Goal: Task Accomplishment & Management: Manage account settings

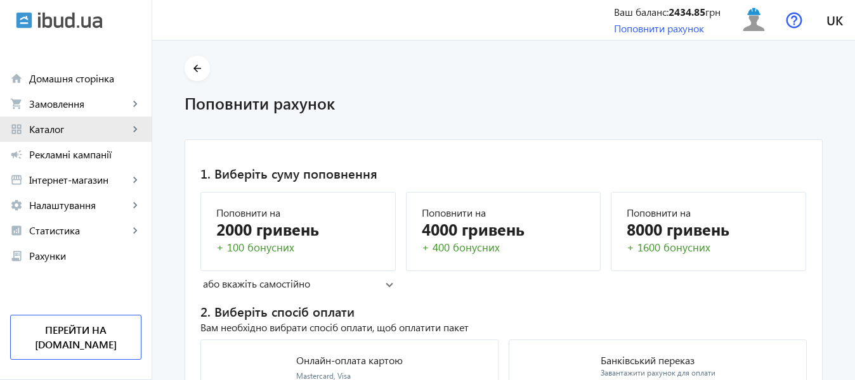
click at [69, 127] on span "Каталог" at bounding box center [79, 129] width 100 height 13
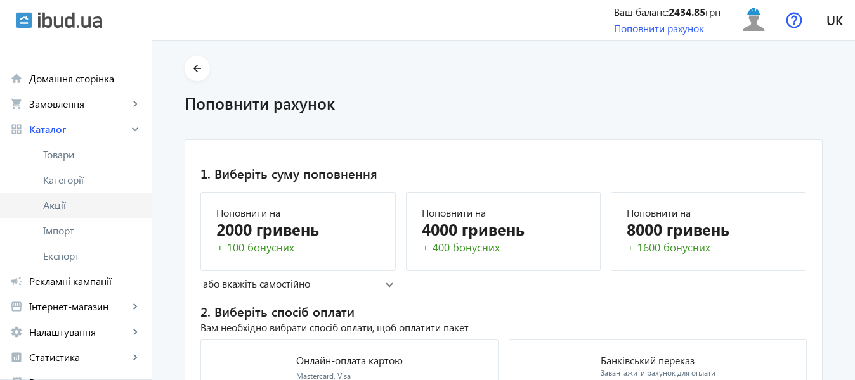
click at [52, 210] on span "Акції" at bounding box center [92, 205] width 98 height 13
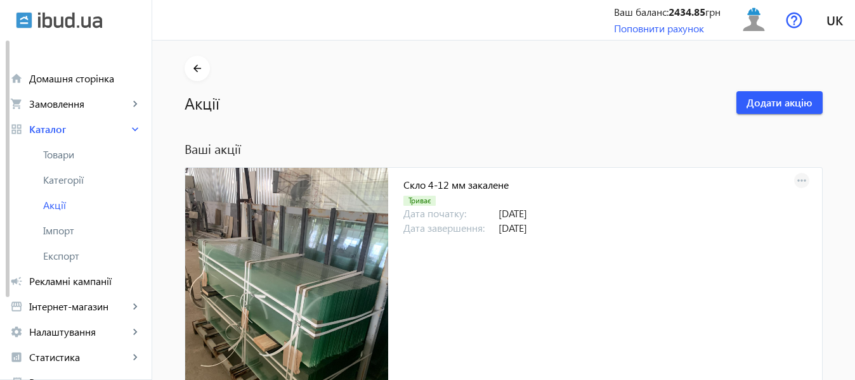
click at [799, 179] on mat-icon "more_horiz" at bounding box center [801, 181] width 18 height 18
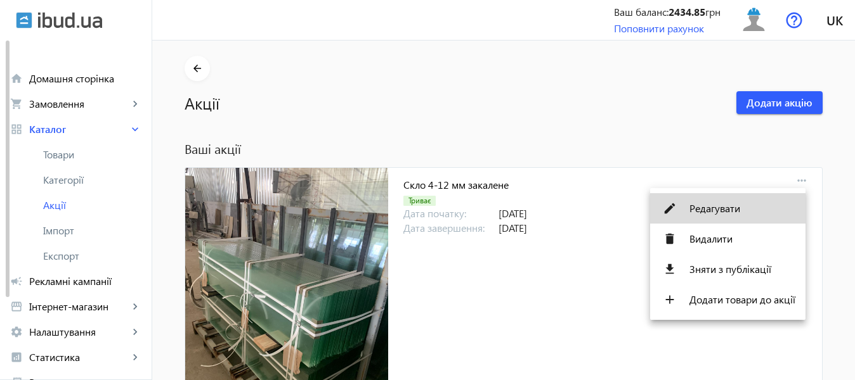
click at [709, 213] on span "Редагувати" at bounding box center [742, 209] width 106 height 10
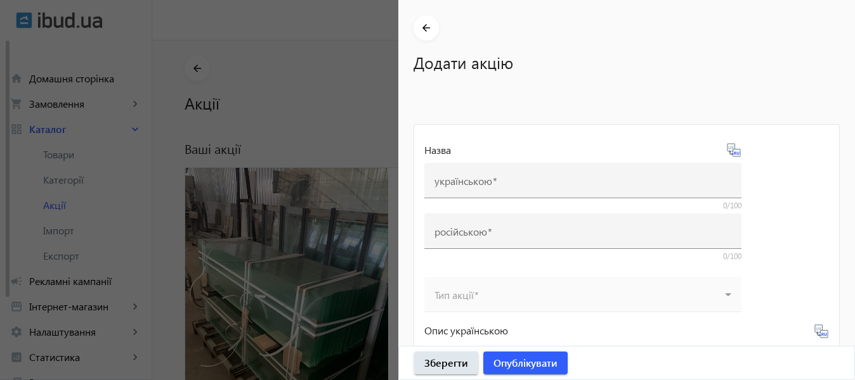
type input "Скло 4-12 мм закалене"
type input "Стекло 4-12 мм каленое"
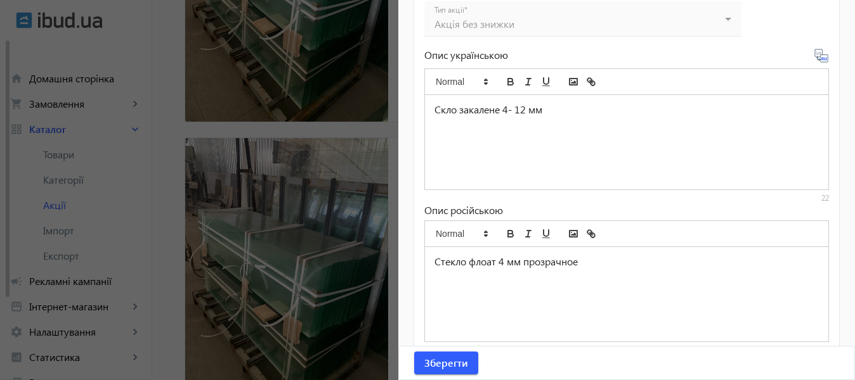
scroll to position [628, 0]
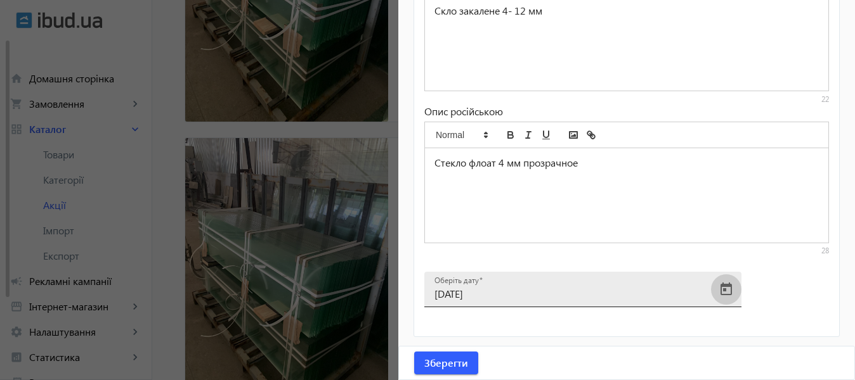
click at [728, 286] on span "Open calendar" at bounding box center [726, 290] width 30 height 30
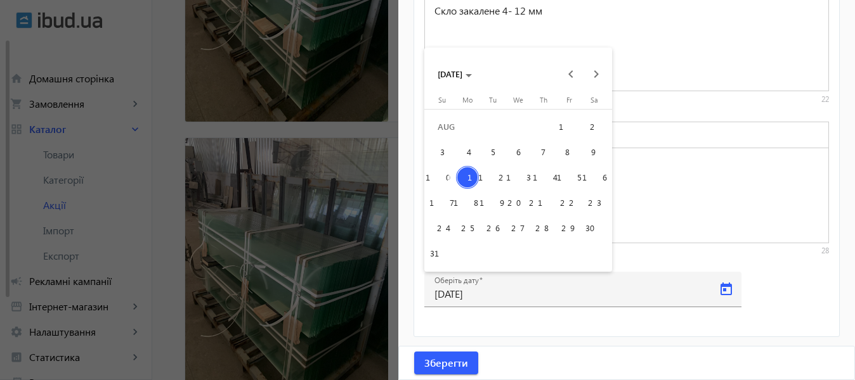
click at [541, 174] on span "14" at bounding box center [543, 177] width 23 height 23
type input "14.08.2025"
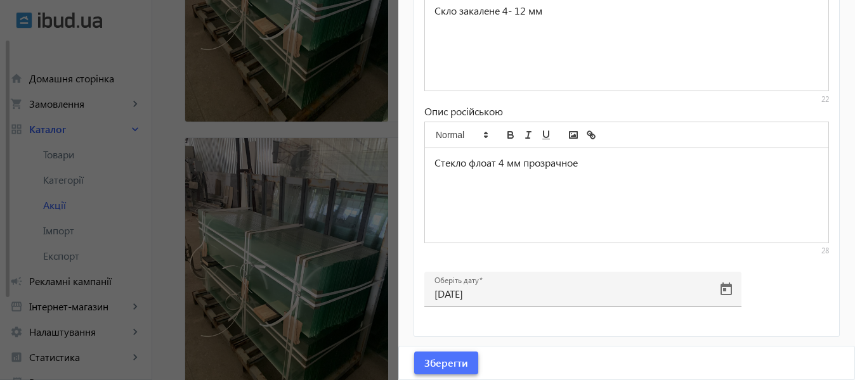
click at [442, 357] on span "Зберегти" at bounding box center [446, 363] width 44 height 14
click at [329, 202] on div at bounding box center [427, 190] width 855 height 380
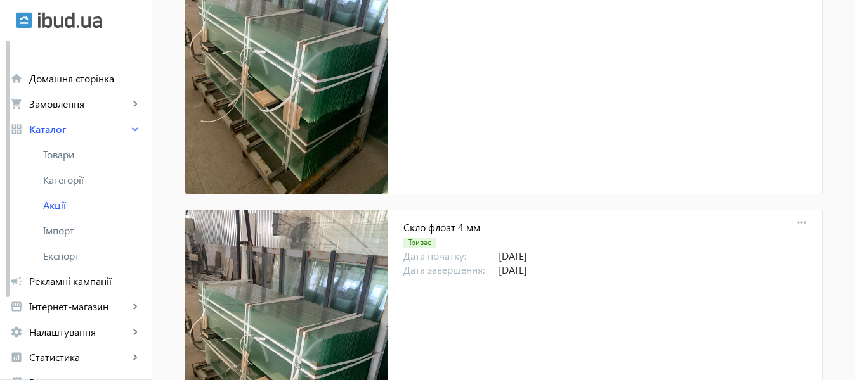
scroll to position [317, 0]
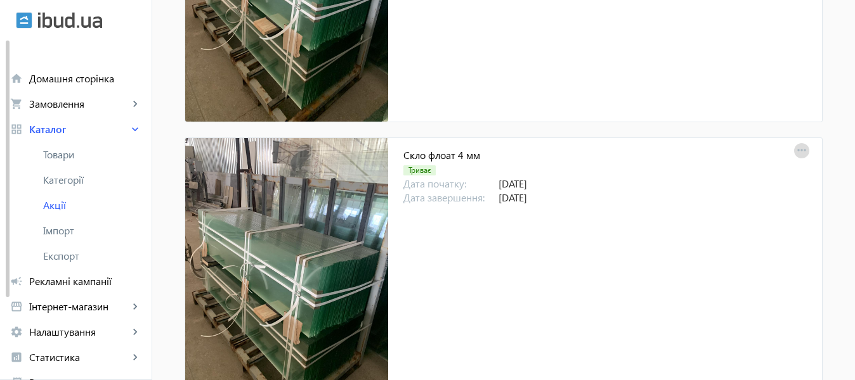
click at [798, 147] on mat-icon "more_horiz" at bounding box center [801, 151] width 18 height 18
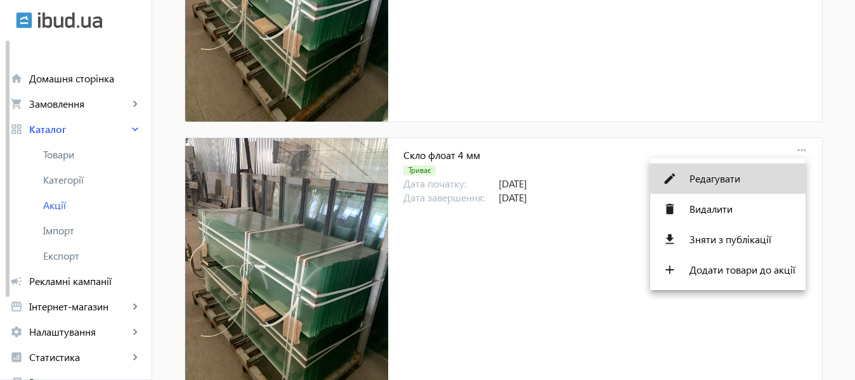
click at [722, 181] on span "Редагувати" at bounding box center [742, 179] width 106 height 10
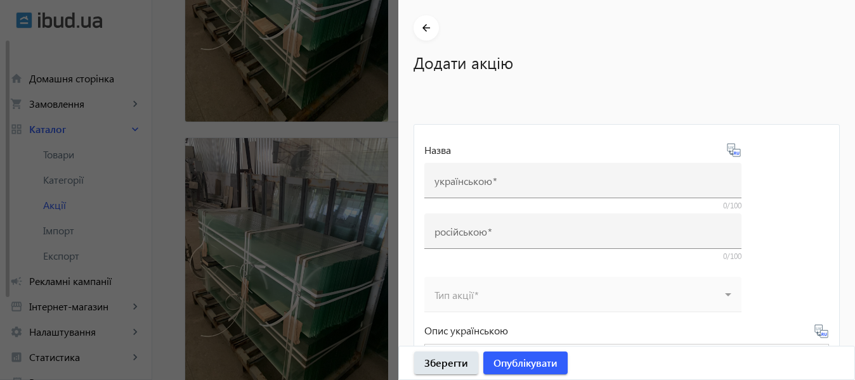
type input "Скло флоат 4 мм"
type input "Стекло флоат 4 мм"
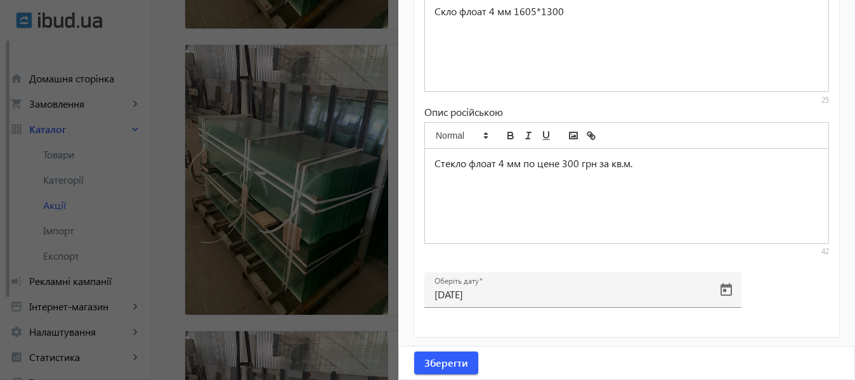
scroll to position [628, 0]
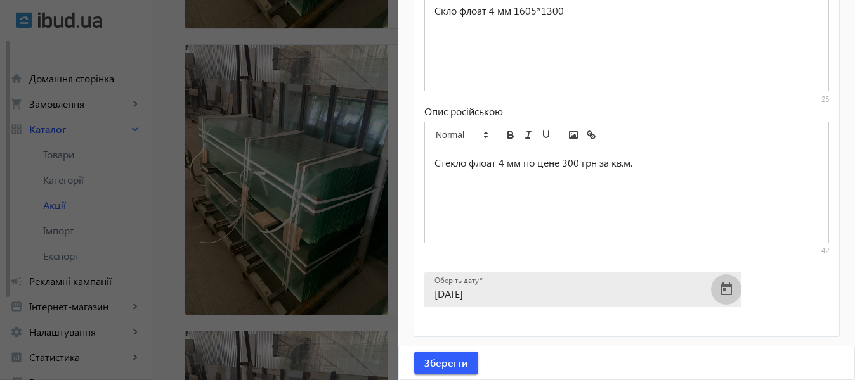
click at [730, 288] on span "Open calendar" at bounding box center [726, 290] width 30 height 30
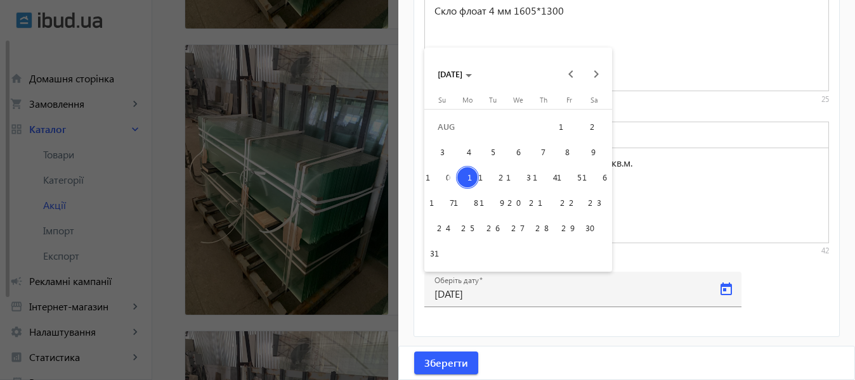
click at [543, 177] on span "14" at bounding box center [543, 177] width 23 height 23
type input "14.08.2025"
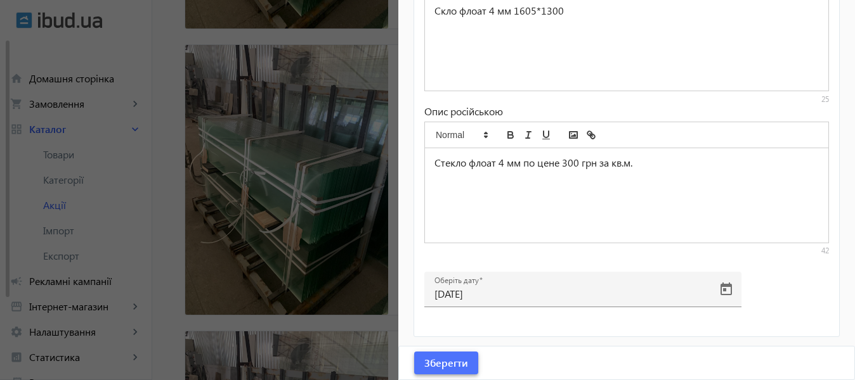
click at [451, 364] on span "Зберегти" at bounding box center [446, 363] width 44 height 14
click at [320, 254] on div at bounding box center [427, 190] width 855 height 380
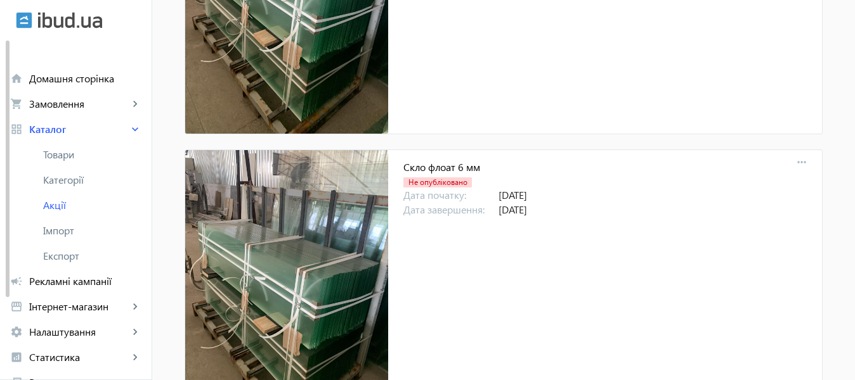
scroll to position [595, 0]
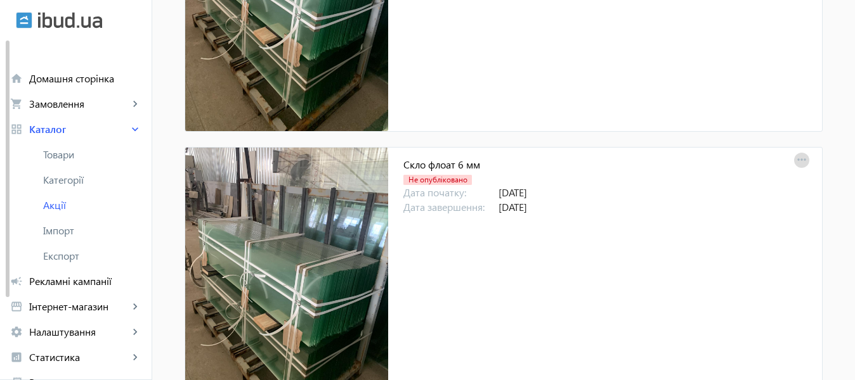
click at [800, 158] on mat-icon "more_horiz" at bounding box center [801, 161] width 18 height 18
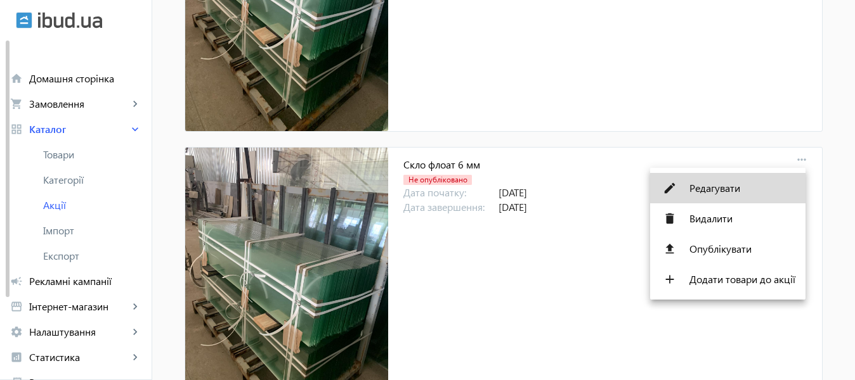
click at [702, 188] on span "Редагувати" at bounding box center [742, 188] width 106 height 10
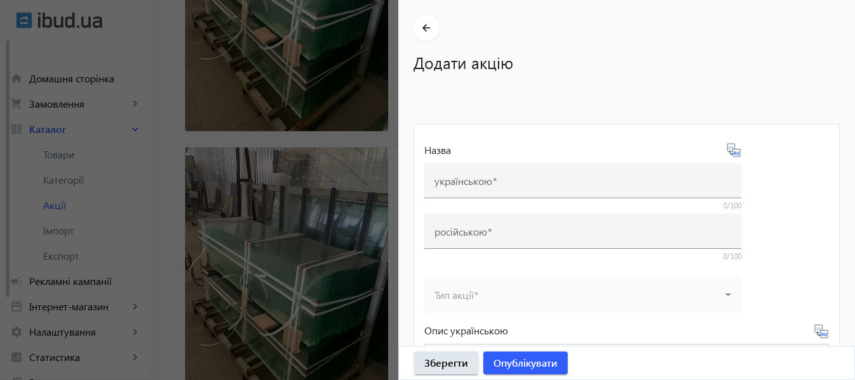
type input "Скло флоат 6 мм"
type input "Стекло 6 мм"
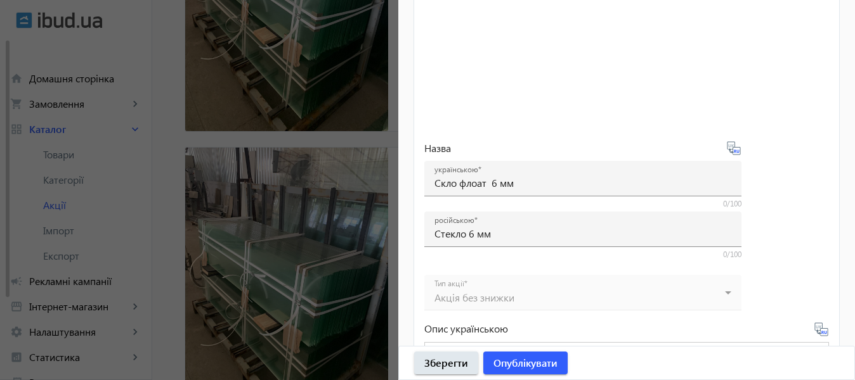
scroll to position [628, 0]
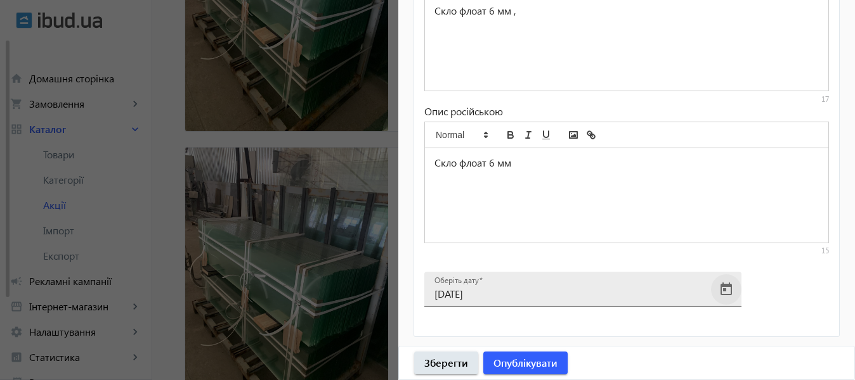
click at [723, 290] on span "Open calendar" at bounding box center [726, 290] width 30 height 30
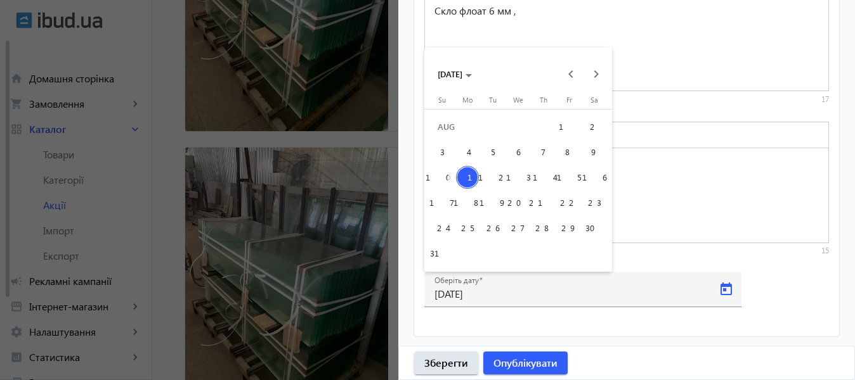
click at [549, 176] on span "14" at bounding box center [543, 177] width 23 height 23
type input "14.08.2025"
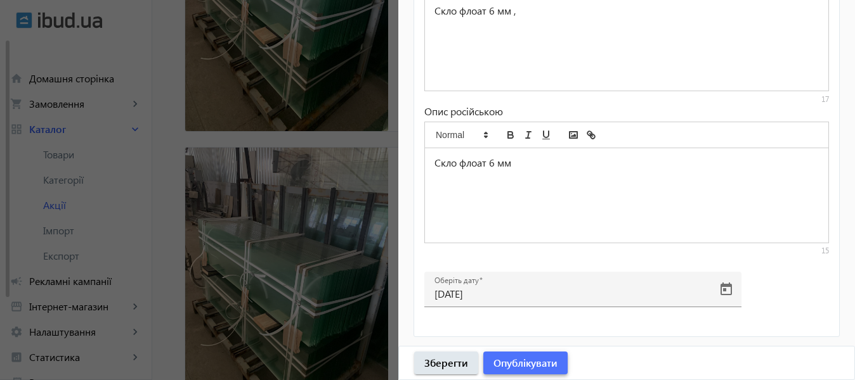
click at [517, 365] on span "Опублікувати" at bounding box center [525, 363] width 64 height 14
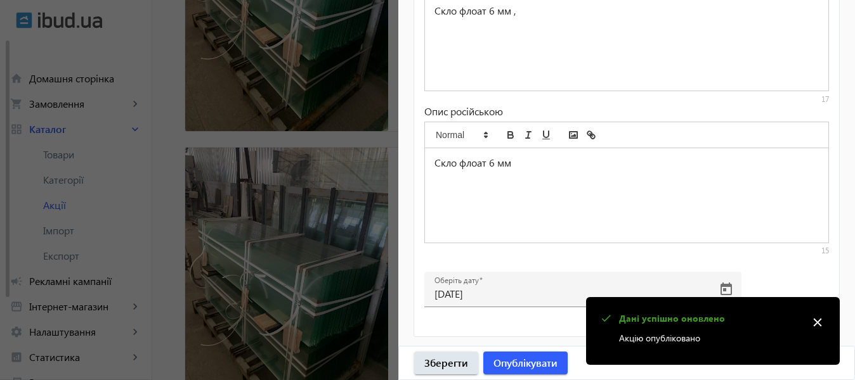
click at [307, 227] on div at bounding box center [427, 190] width 855 height 380
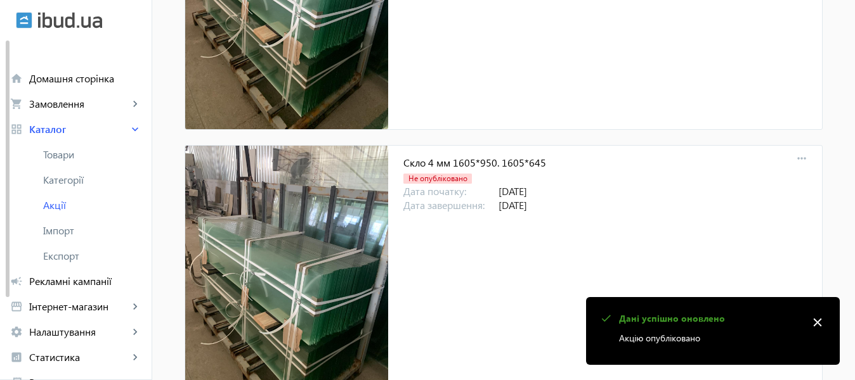
scroll to position [912, 0]
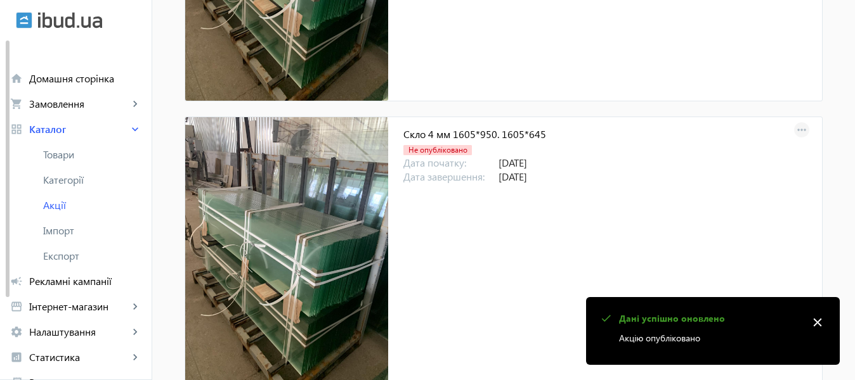
click at [794, 128] on mat-icon "more_horiz" at bounding box center [801, 131] width 18 height 18
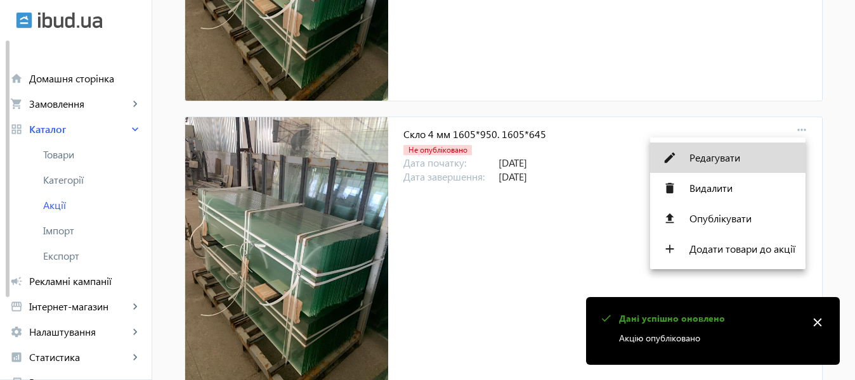
click at [736, 157] on span "Редагувати" at bounding box center [742, 158] width 106 height 10
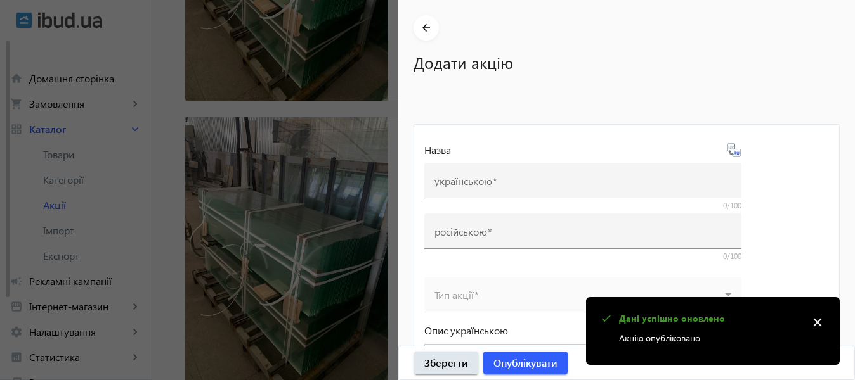
type input "Скло 4 мм 1605*950. 1605*645"
type input "Стекло 4 мм 1605*950. 1605*645"
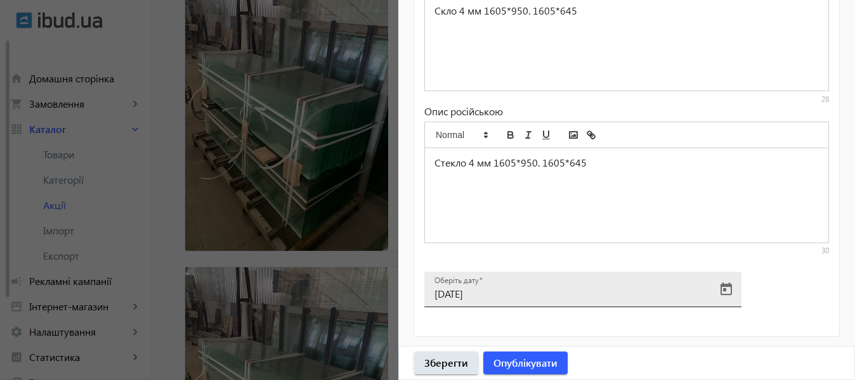
scroll to position [1229, 0]
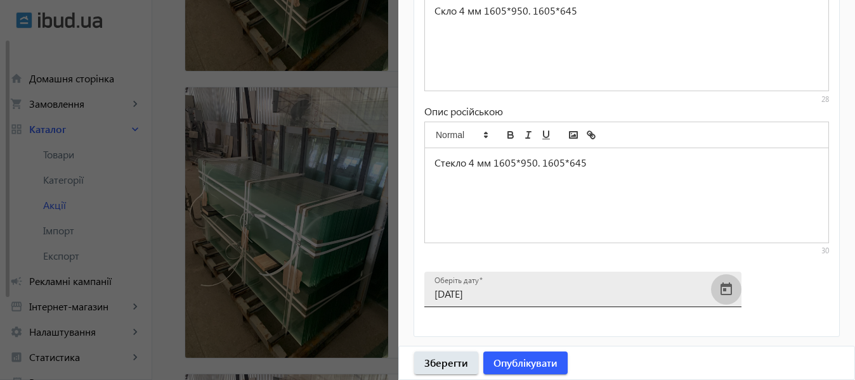
click at [725, 292] on span "Open calendar" at bounding box center [726, 290] width 30 height 30
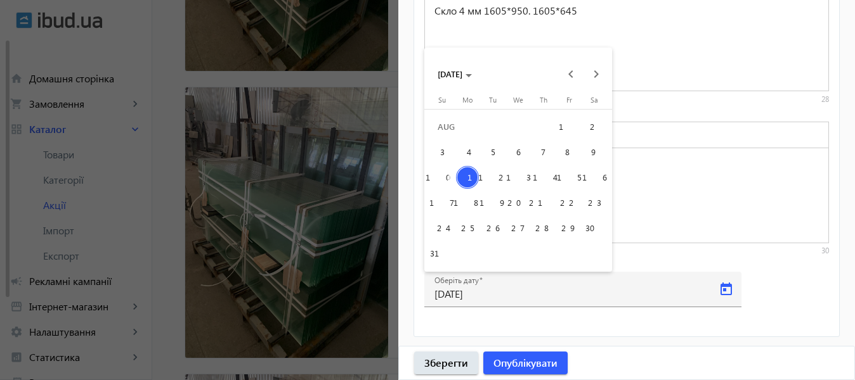
click at [548, 178] on span "14" at bounding box center [543, 177] width 23 height 23
type input "14.08.2025"
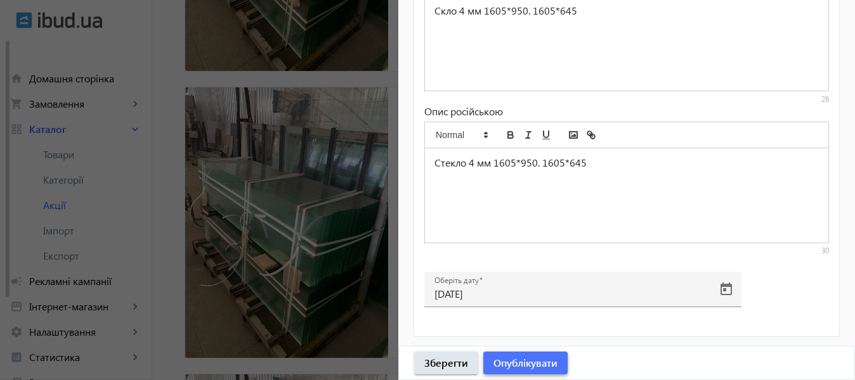
click at [524, 368] on span "Опублікувати" at bounding box center [525, 363] width 64 height 14
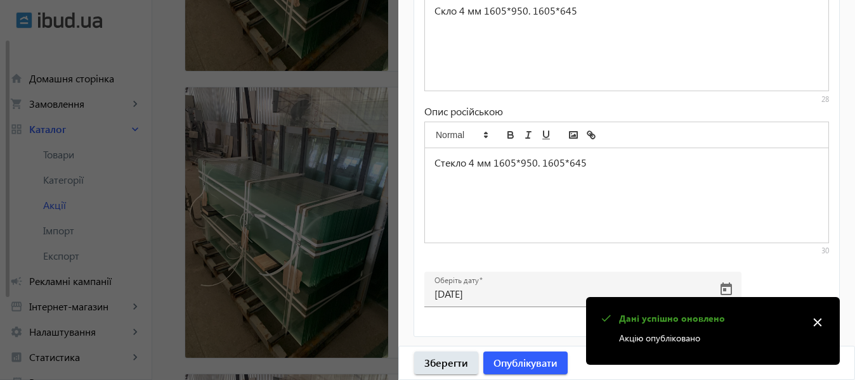
click at [335, 221] on div at bounding box center [427, 190] width 855 height 380
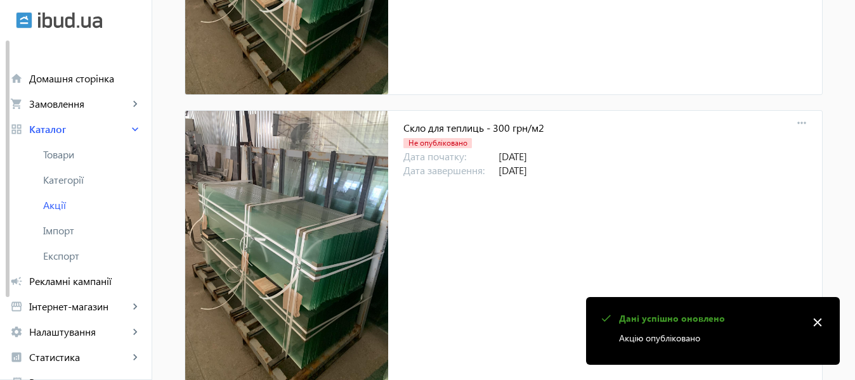
scroll to position [1232, 0]
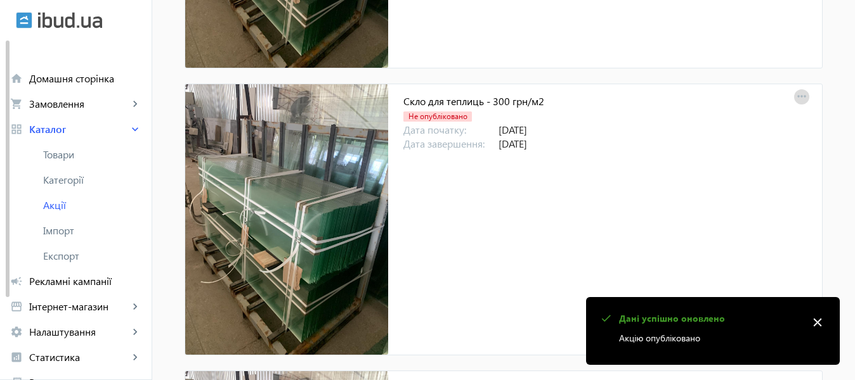
click at [792, 91] on mat-icon "more_horiz" at bounding box center [801, 97] width 18 height 18
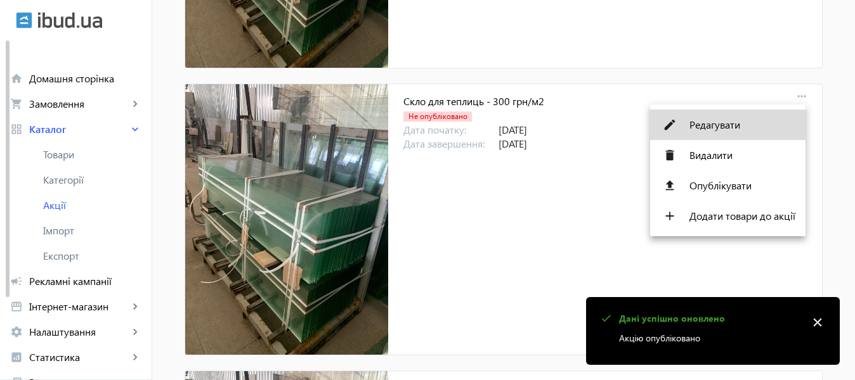
click at [697, 120] on span "Редагувати" at bounding box center [742, 125] width 106 height 10
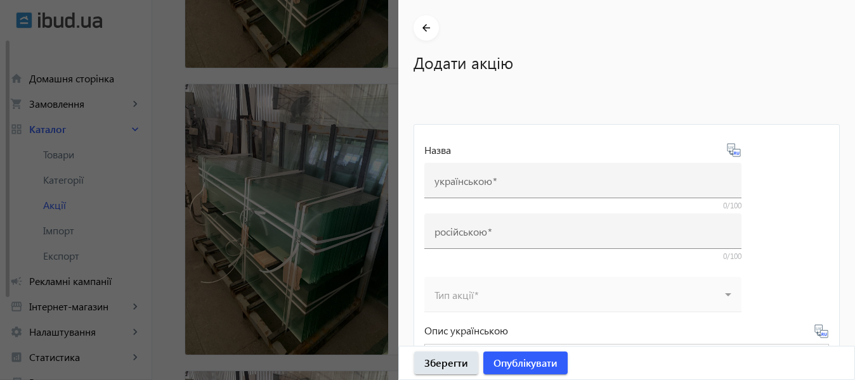
type input "Скло для теплиць - 300 грн/м2"
type input "Стекло для теплиц - 300 грн/м2"
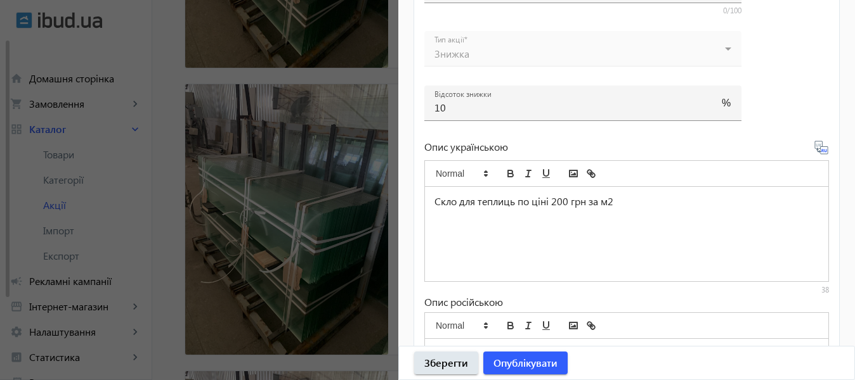
scroll to position [690, 0]
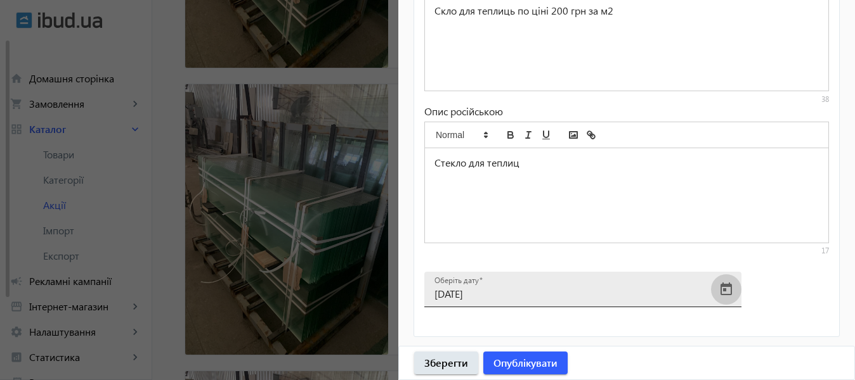
click at [730, 287] on span "Open calendar" at bounding box center [726, 290] width 30 height 30
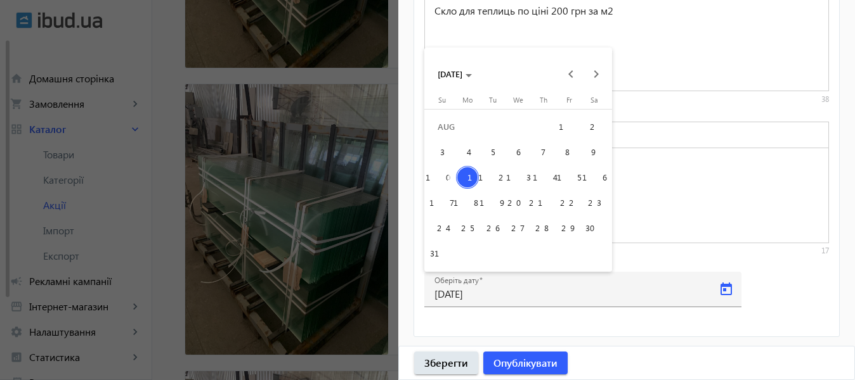
click at [541, 174] on span "14" at bounding box center [543, 177] width 23 height 23
type input "14.08.2025"
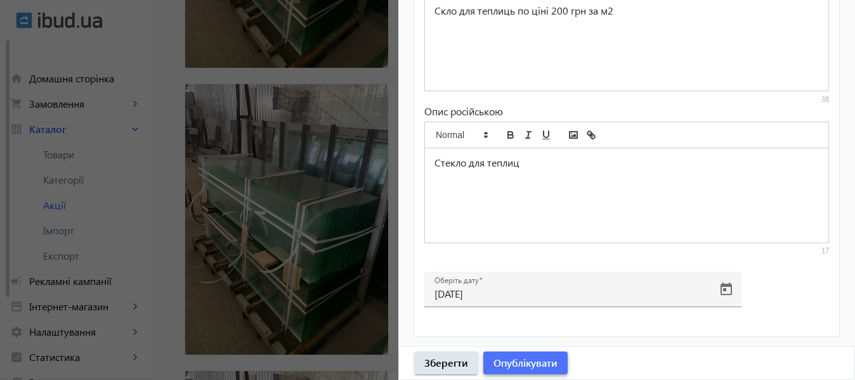
click at [509, 358] on span "Опублікувати" at bounding box center [525, 363] width 64 height 14
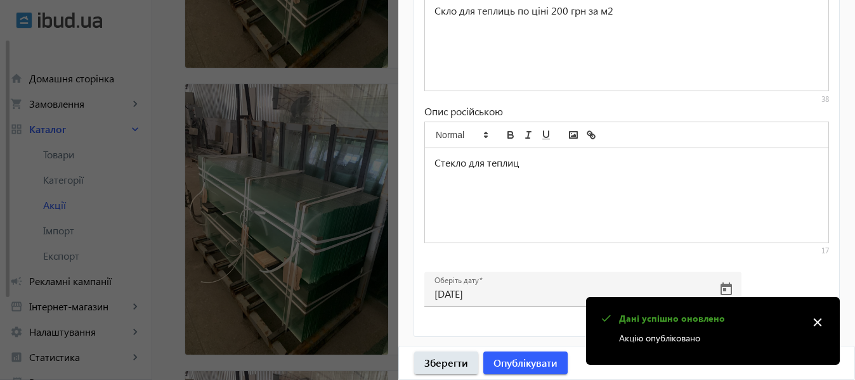
click at [343, 240] on div at bounding box center [427, 190] width 855 height 380
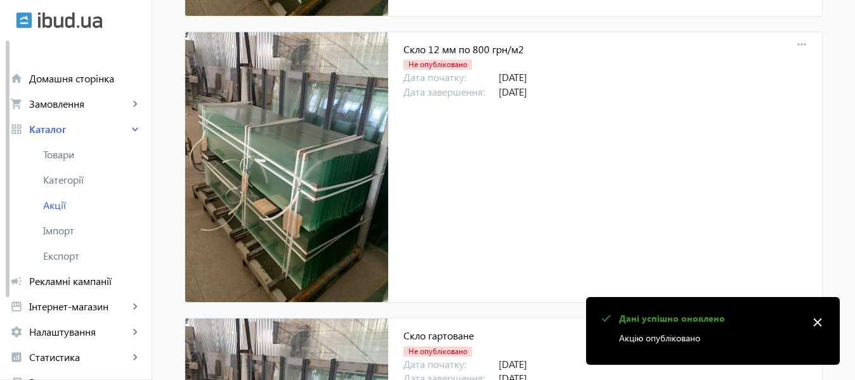
scroll to position [1549, 0]
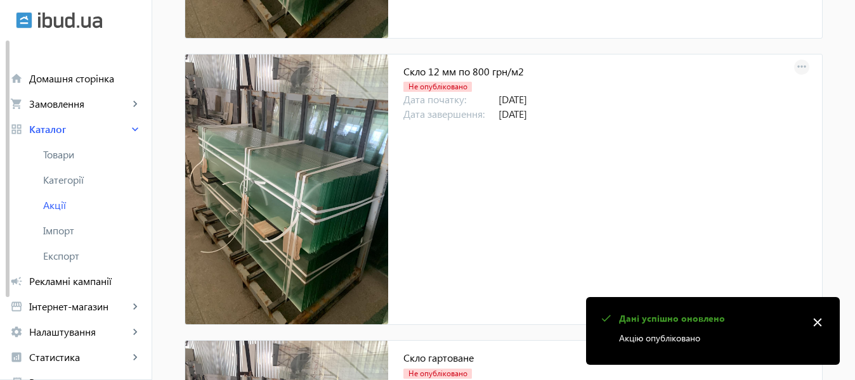
click at [802, 68] on mat-icon "more_horiz" at bounding box center [801, 67] width 18 height 18
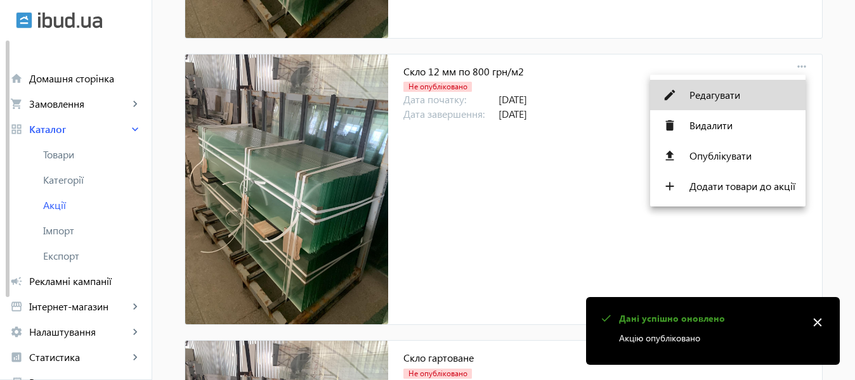
click at [715, 90] on span "Редагувати" at bounding box center [742, 95] width 106 height 10
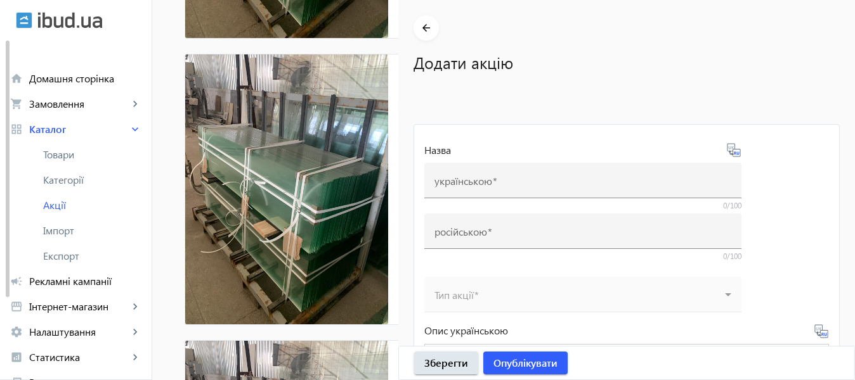
type input "Скло 12 мм по 800 грн/м2"
type input "Стекло 12 мм по 800 грн/м2"
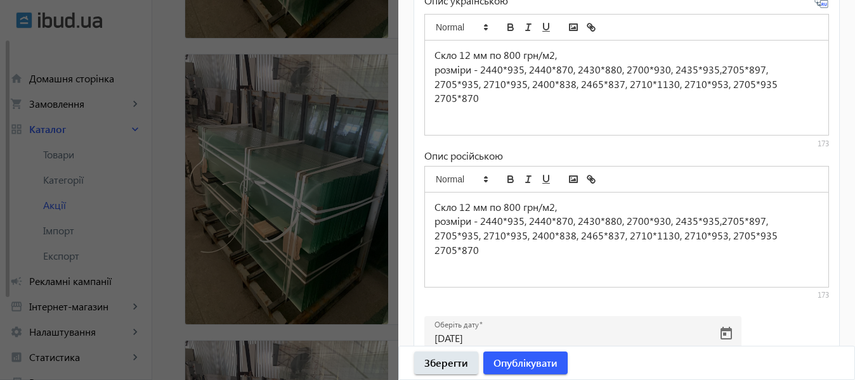
scroll to position [628, 0]
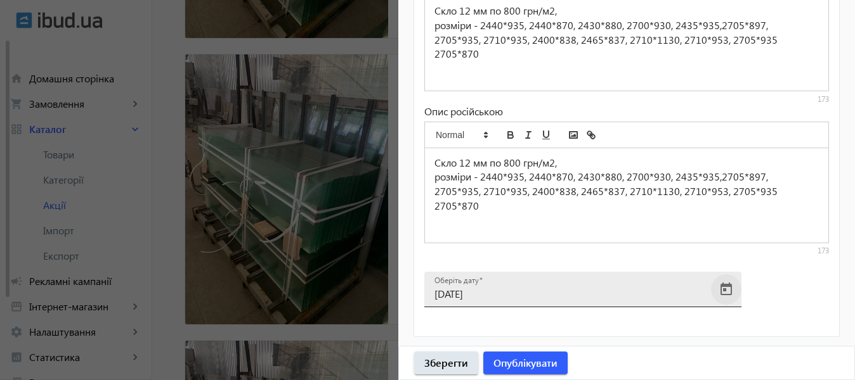
click at [723, 287] on span "Open calendar" at bounding box center [726, 290] width 30 height 30
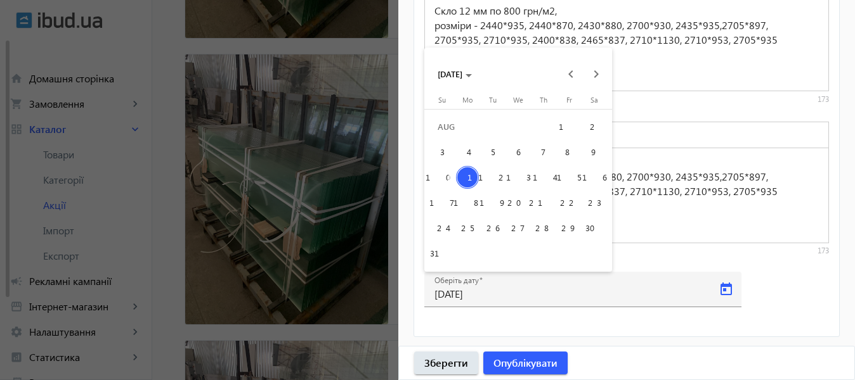
click at [540, 177] on span "14" at bounding box center [543, 177] width 23 height 23
type input "14.08.2025"
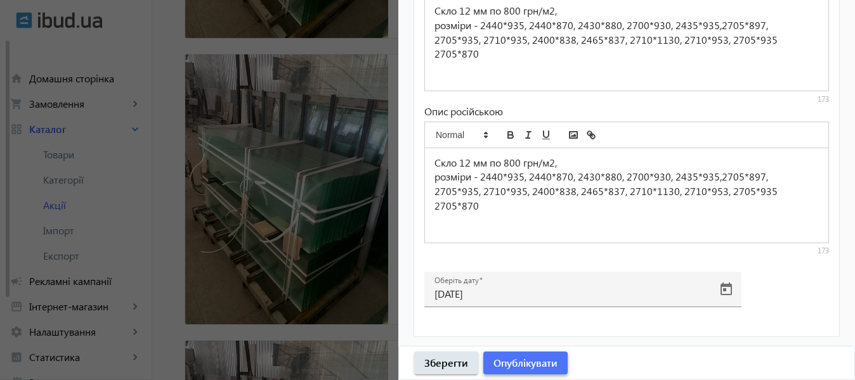
click at [540, 359] on span "Опублікувати" at bounding box center [525, 363] width 64 height 14
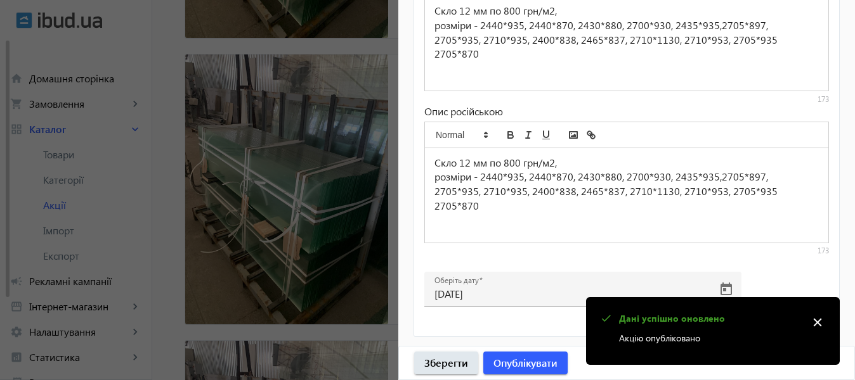
click at [299, 201] on div at bounding box center [427, 190] width 855 height 380
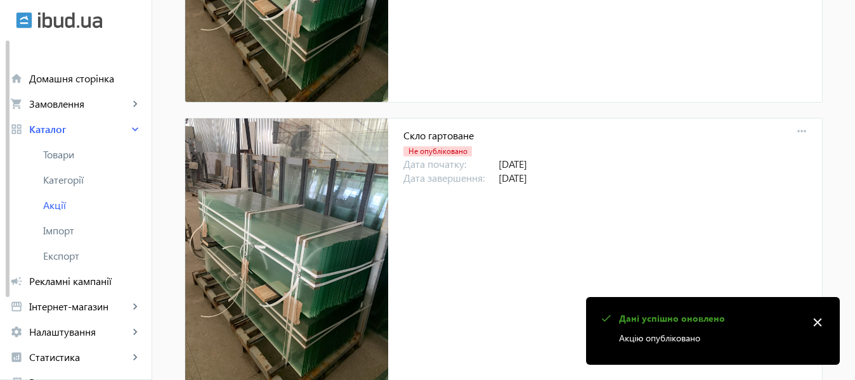
scroll to position [1802, 0]
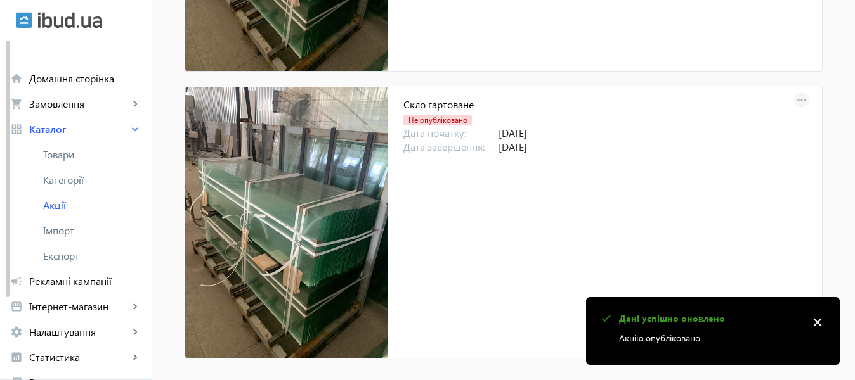
click at [802, 101] on mat-icon "more_horiz" at bounding box center [801, 101] width 18 height 18
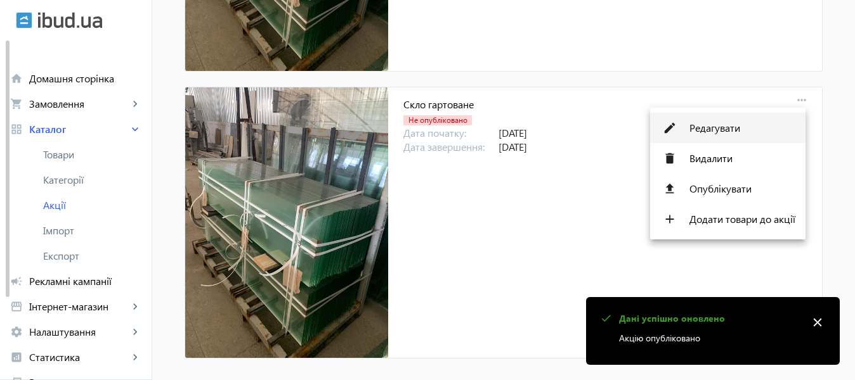
click at [719, 119] on button "edit Редагувати" at bounding box center [727, 128] width 155 height 30
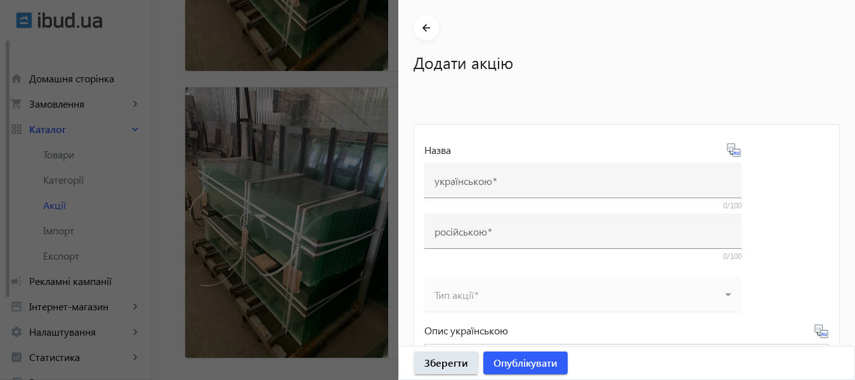
type input "Скло гартоване"
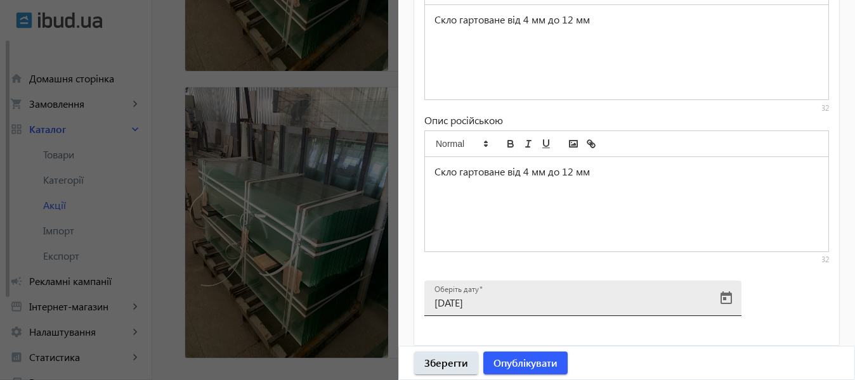
scroll to position [628, 0]
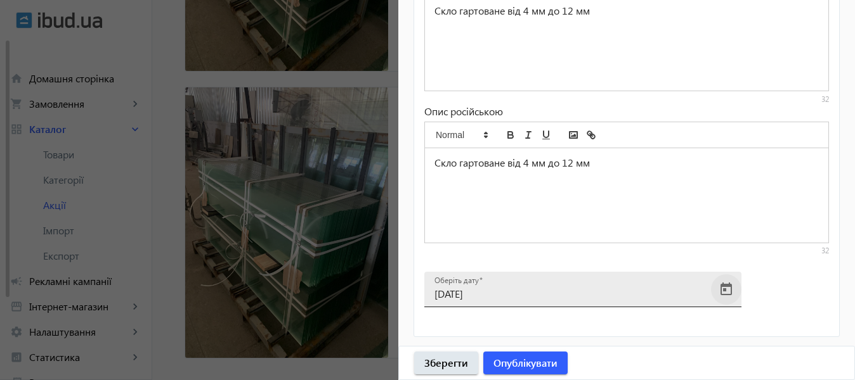
click at [728, 292] on span "Open calendar" at bounding box center [726, 290] width 30 height 30
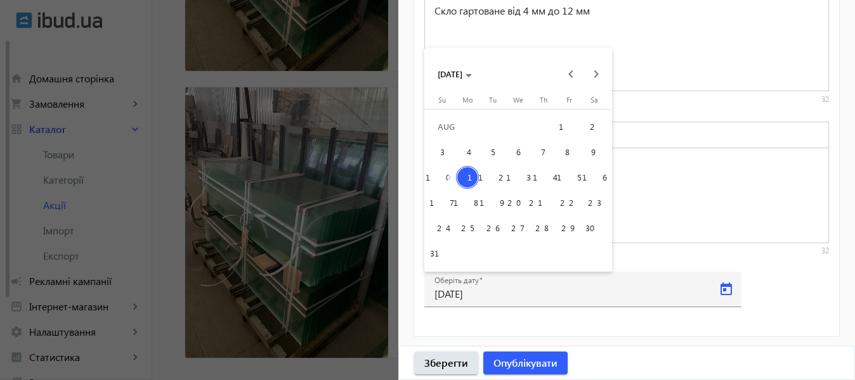
click at [551, 174] on span "14" at bounding box center [543, 177] width 23 height 23
type input "14.08.2025"
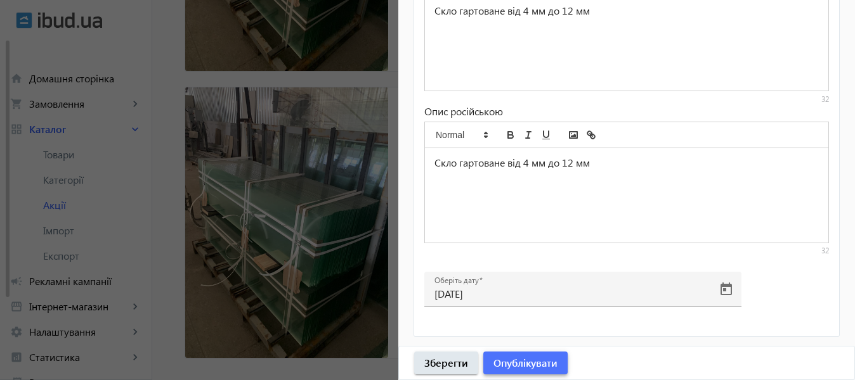
click at [551, 368] on span "Опублікувати" at bounding box center [525, 363] width 64 height 14
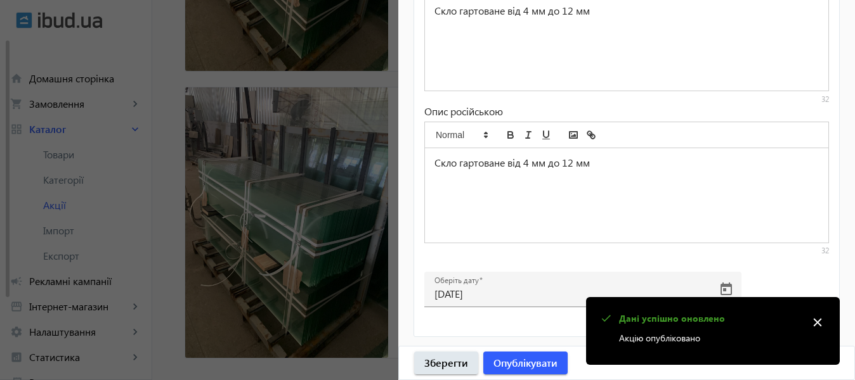
click at [332, 209] on div at bounding box center [427, 190] width 855 height 380
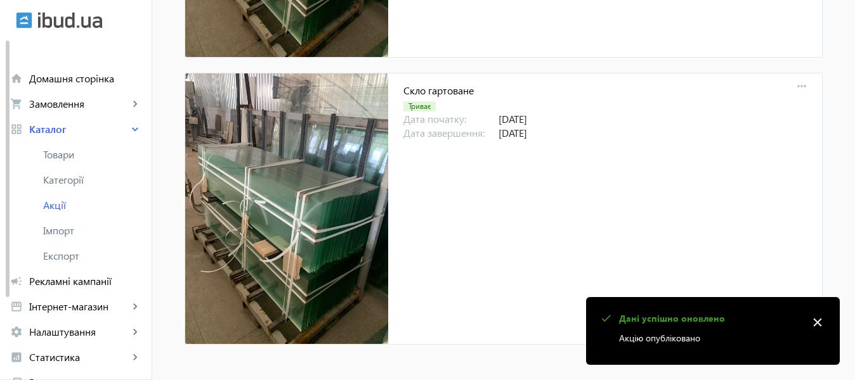
scroll to position [1436, 0]
